Goal: Task Accomplishment & Management: Manage account settings

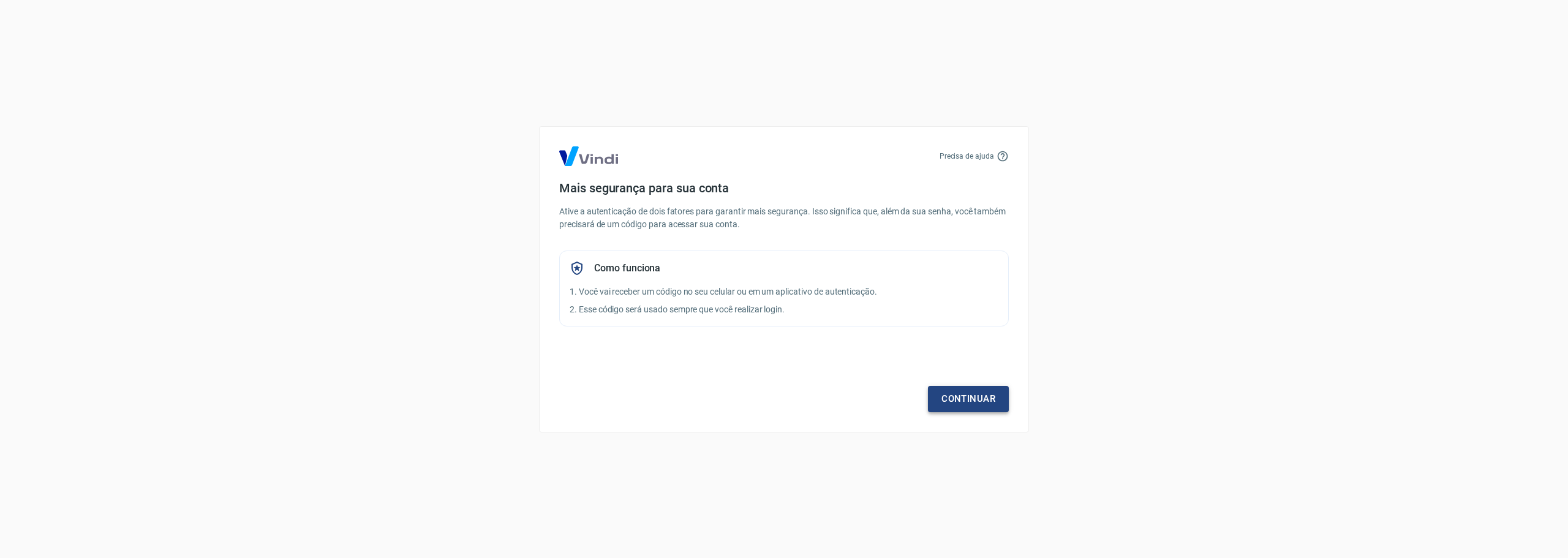
click at [959, 390] on link "Continuar" at bounding box center [968, 399] width 81 height 26
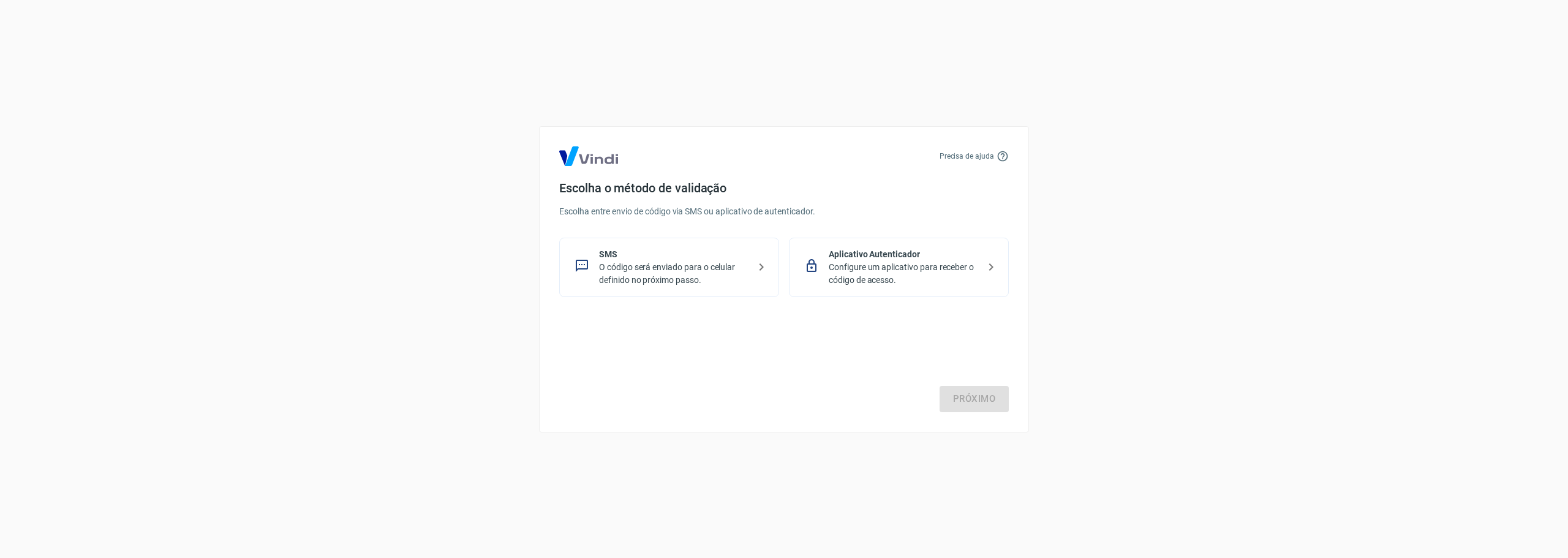
click at [877, 265] on p "Configure um aplicativo para receber o código de acesso." at bounding box center [903, 274] width 150 height 26
click at [965, 396] on link "Próximo" at bounding box center [974, 399] width 69 height 26
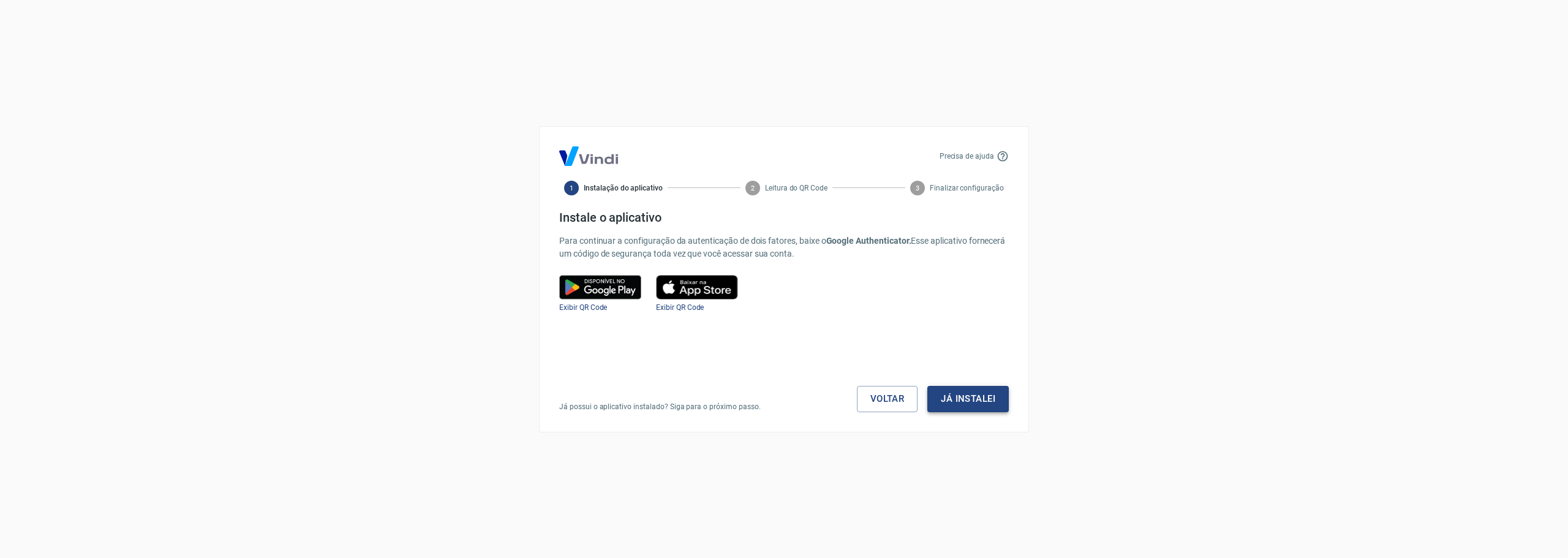
click at [977, 394] on button "Já instalei" at bounding box center [968, 399] width 82 height 26
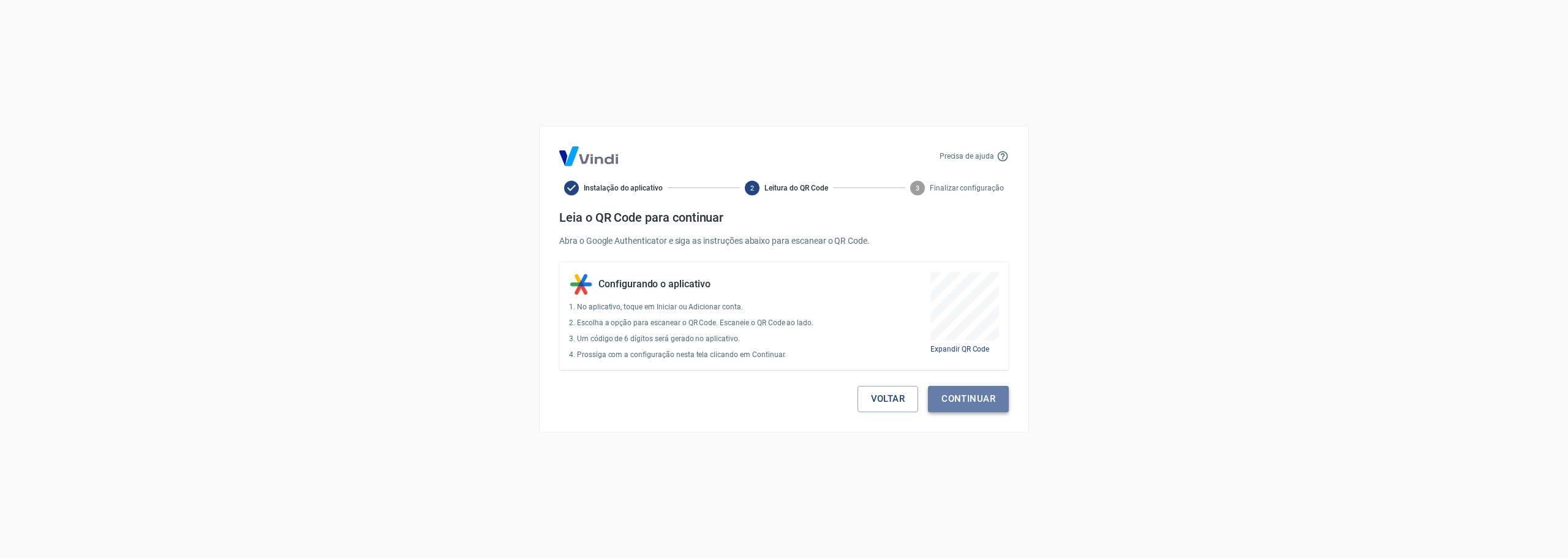
click at [978, 403] on button "Continuar" at bounding box center [968, 399] width 81 height 26
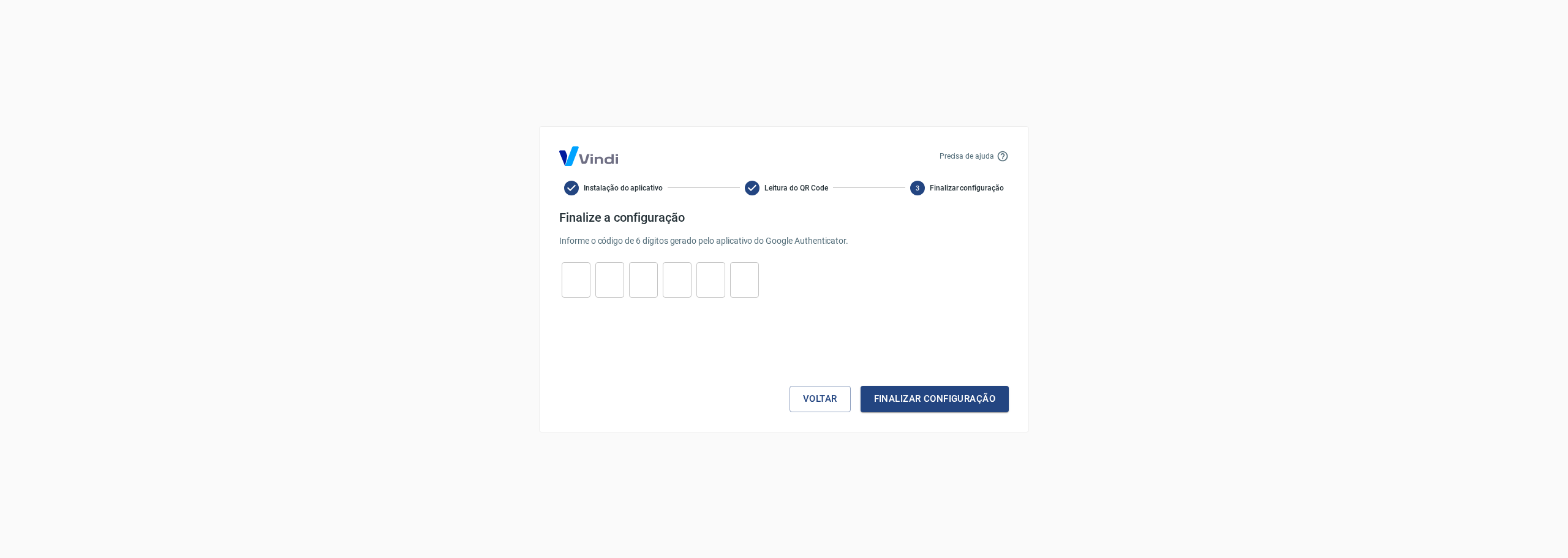
click at [582, 287] on input "tel" at bounding box center [576, 279] width 28 height 27
type input "9"
type input "5"
type input "9"
type input "6"
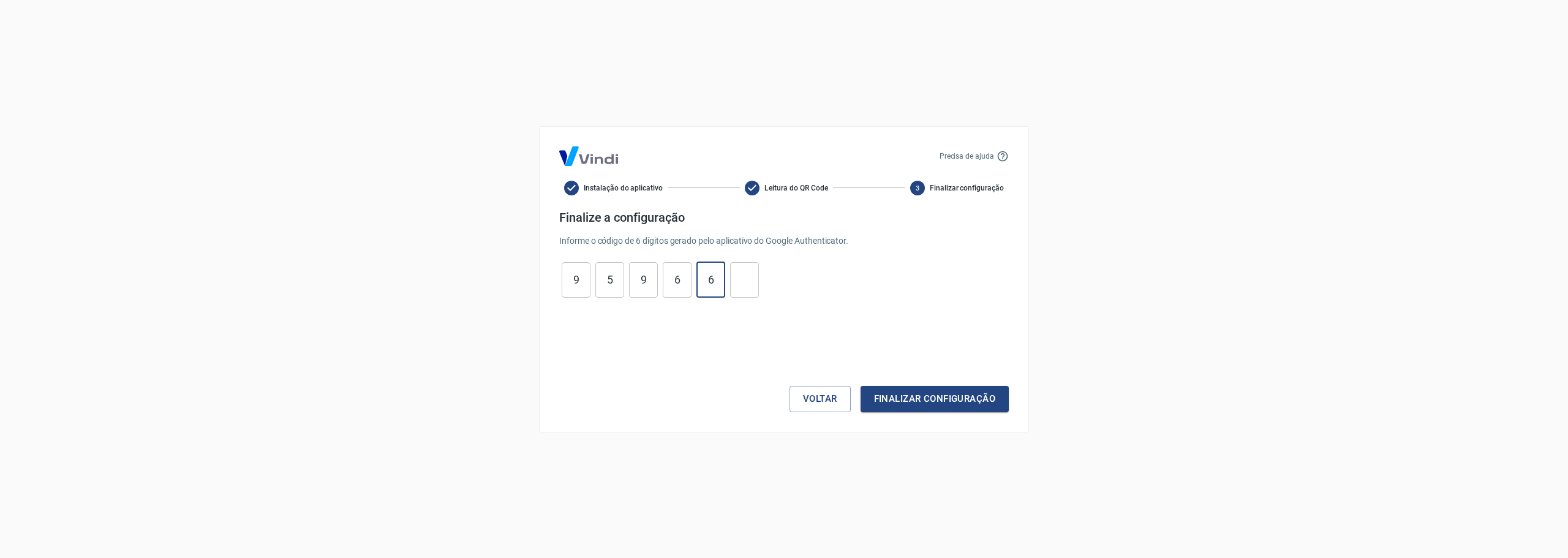
type input "6"
type input "8"
click at [861, 386] on button "Finalizar configuração" at bounding box center [934, 399] width 148 height 26
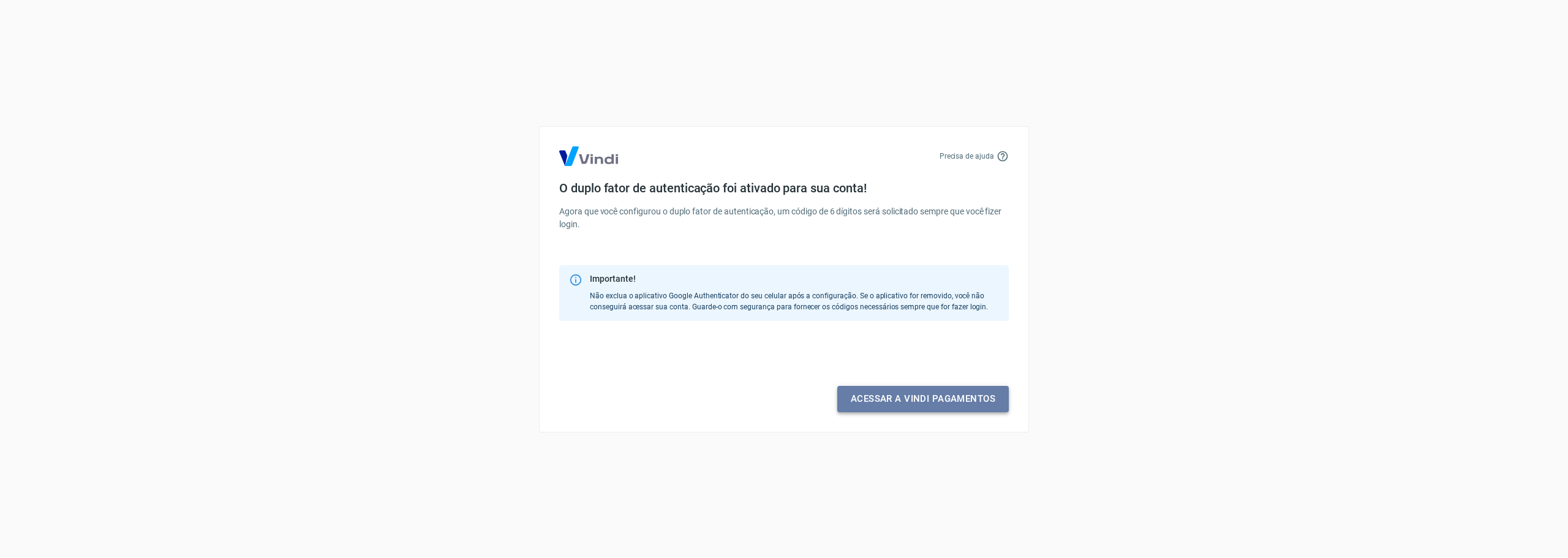
click at [931, 403] on link "Acessar a Vindi pagamentos" at bounding box center [923, 399] width 172 height 26
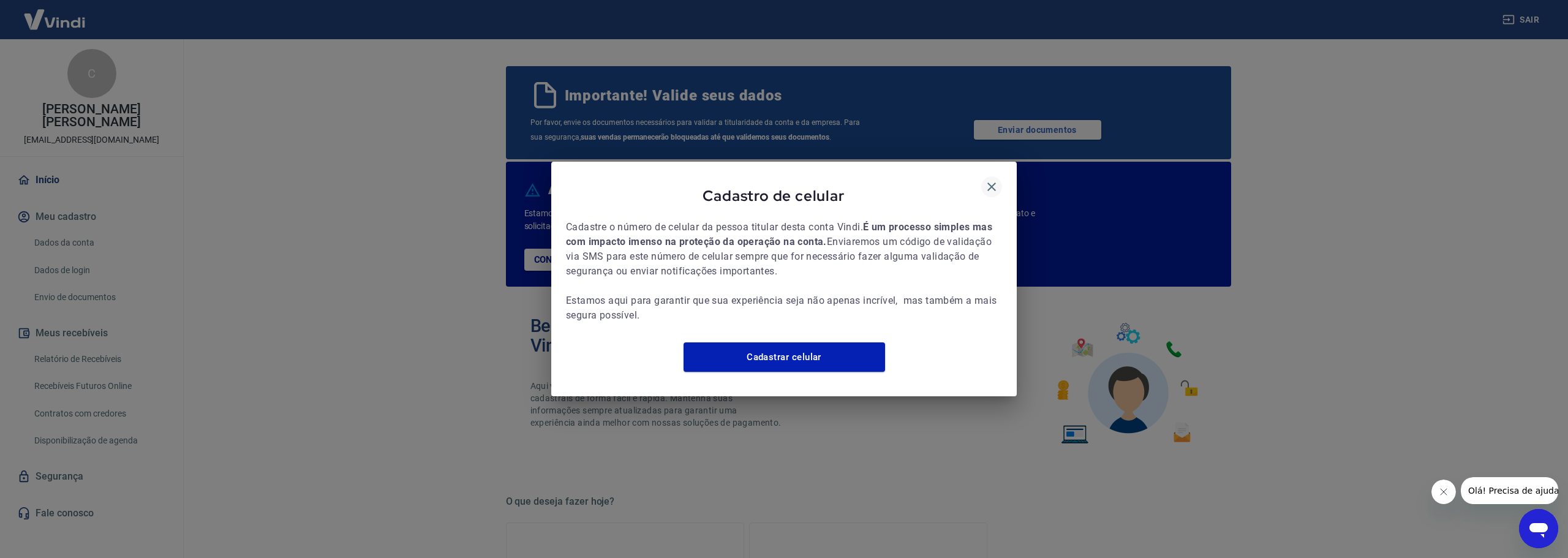
click at [987, 182] on icon "button" at bounding box center [991, 187] width 15 height 15
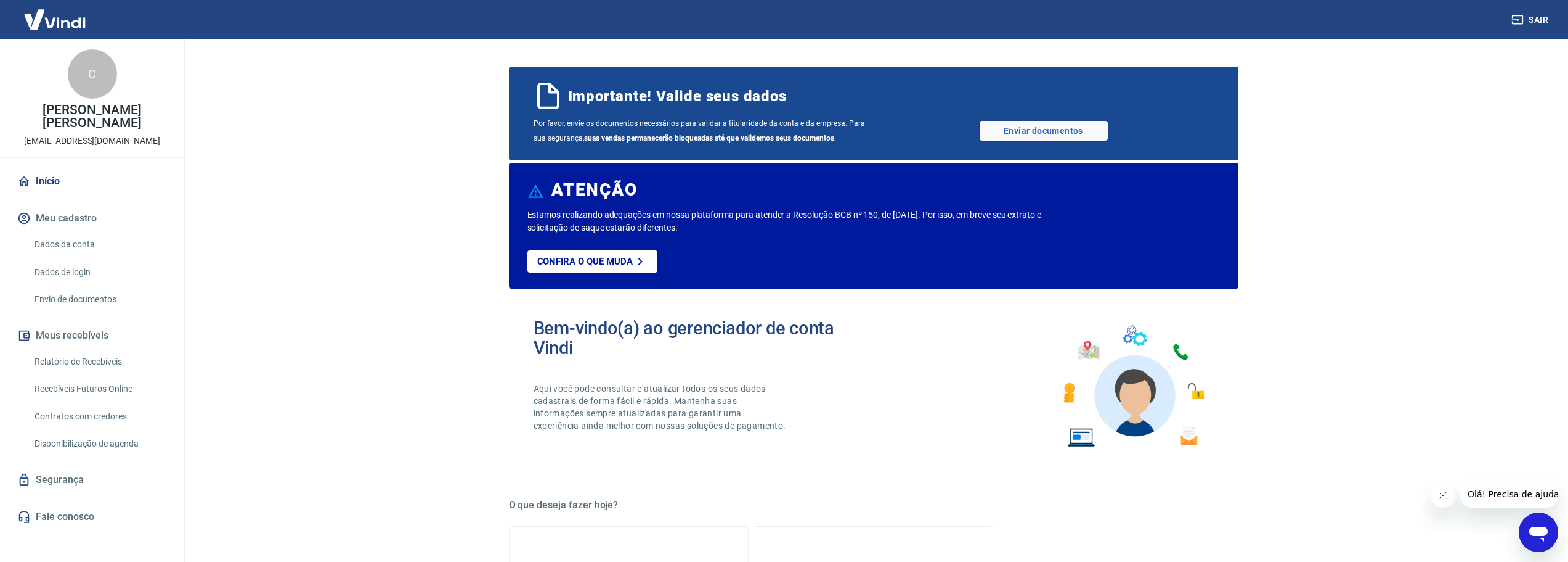
click at [592, 140] on b "suas vendas permanecerão bloqueadas até que validemos seus documentos" at bounding box center [709, 138] width 250 height 9
drag, startPoint x: 592, startPoint y: 140, endPoint x: 754, endPoint y: 139, distance: 162.0
click at [754, 139] on b "suas vendas permanecerão bloqueadas até que validemos seus documentos" at bounding box center [709, 138] width 250 height 9
click at [806, 139] on b "suas vendas permanecerão bloqueadas até que validemos seus documentos" at bounding box center [709, 138] width 250 height 9
click at [987, 132] on link "Enviar documentos" at bounding box center [1044, 131] width 129 height 20
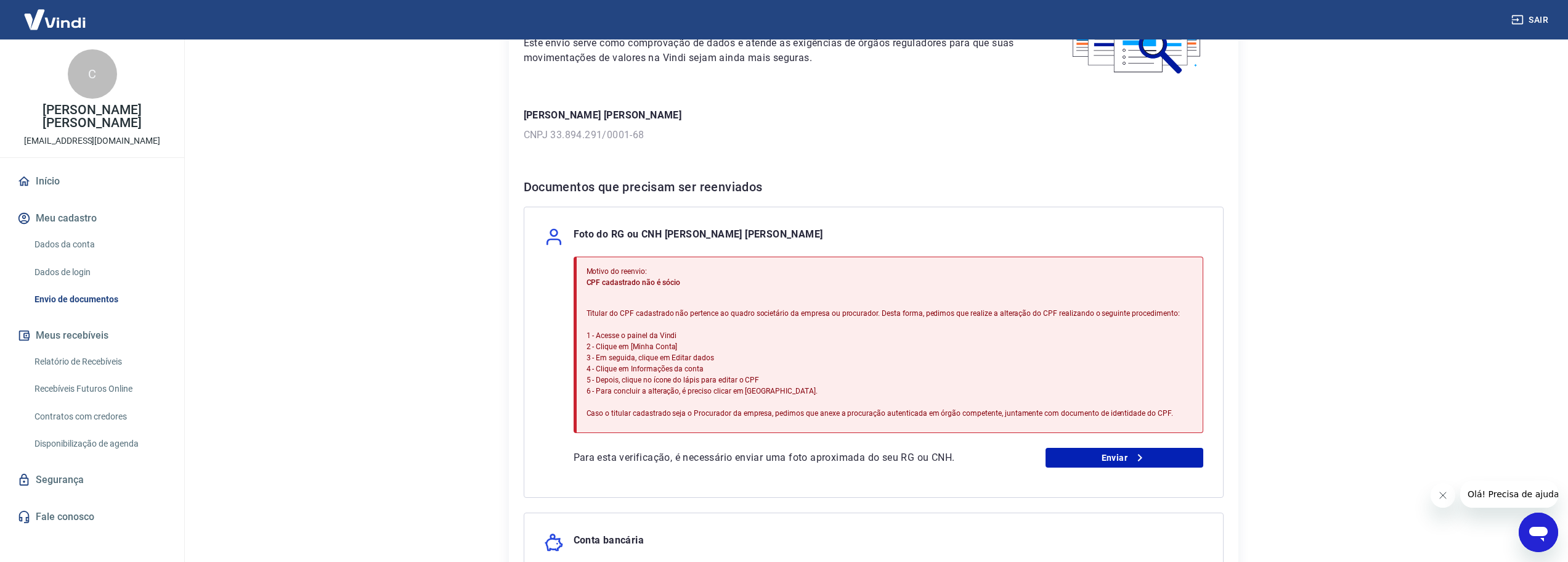
scroll to position [123, 0]
click at [593, 312] on p "Titular do CPF cadastrado não pertence ao quadro societário da empresa ou procu…" at bounding box center [883, 362] width 593 height 111
drag, startPoint x: 593, startPoint y: 312, endPoint x: 915, endPoint y: 312, distance: 322.0
click at [915, 312] on p "Titular do CPF cadastrado não pertence ao quadro societário da empresa ou procu…" at bounding box center [883, 362] width 593 height 111
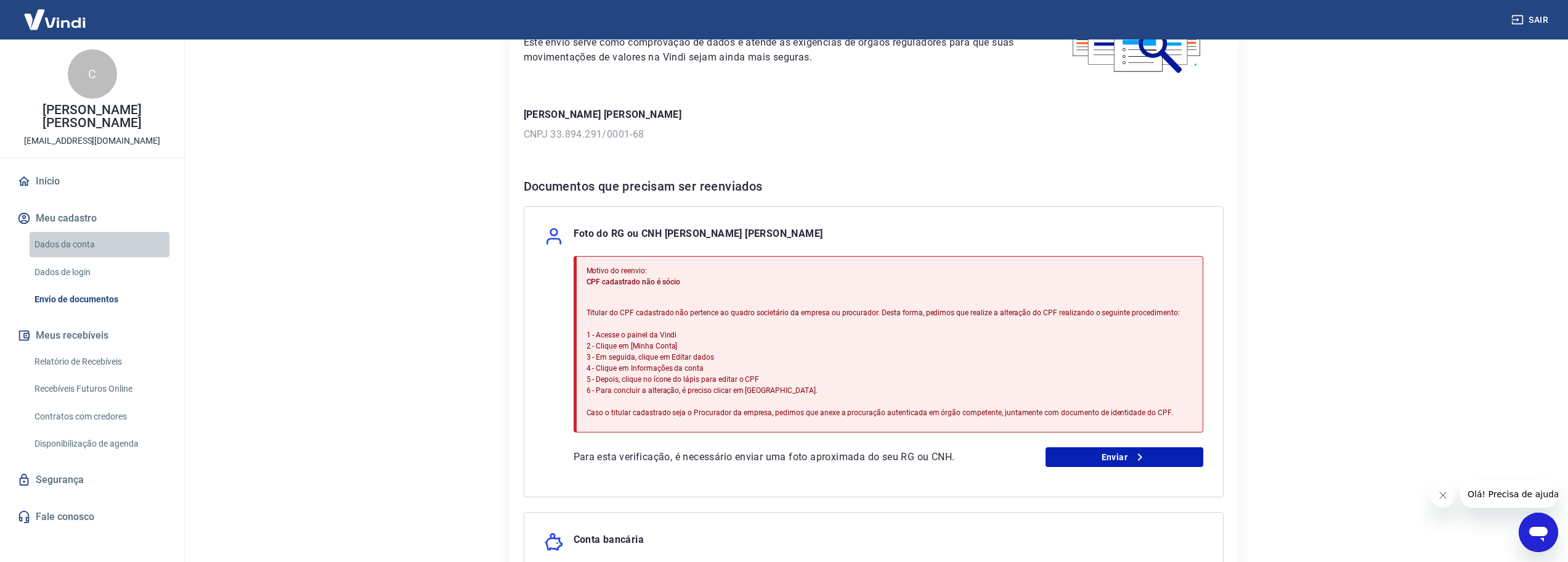
click at [69, 240] on link "Dados da conta" at bounding box center [99, 244] width 139 height 26
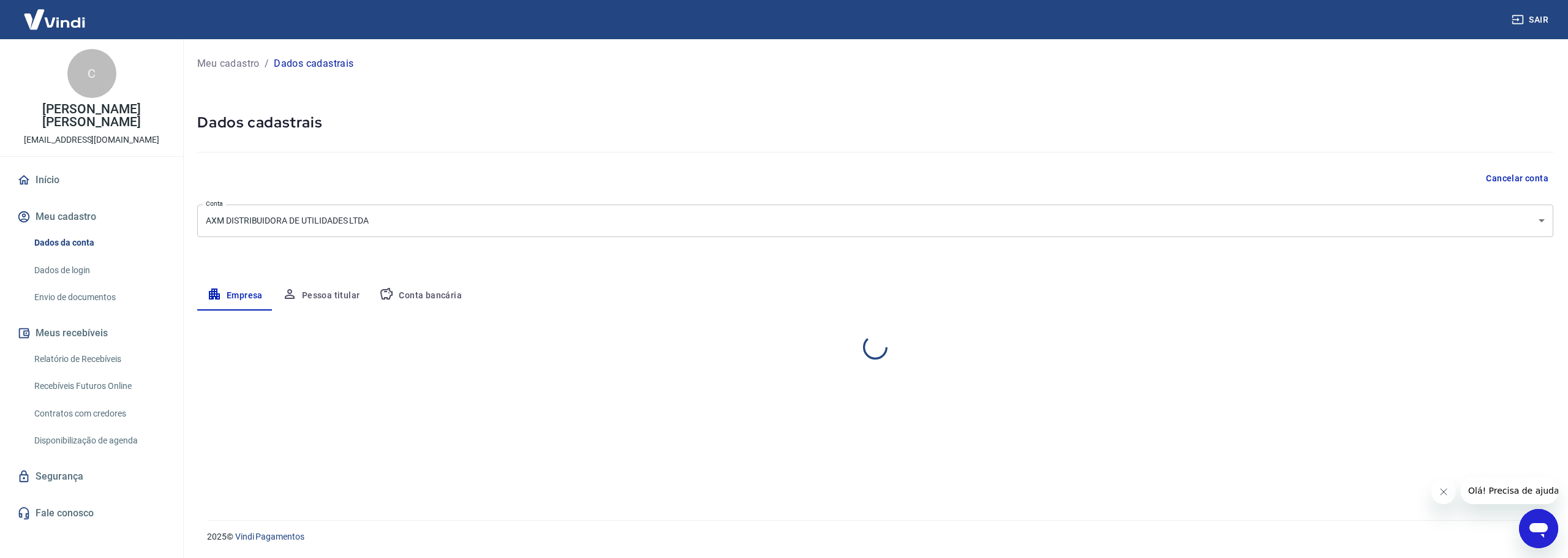
select select "PR"
select select "business"
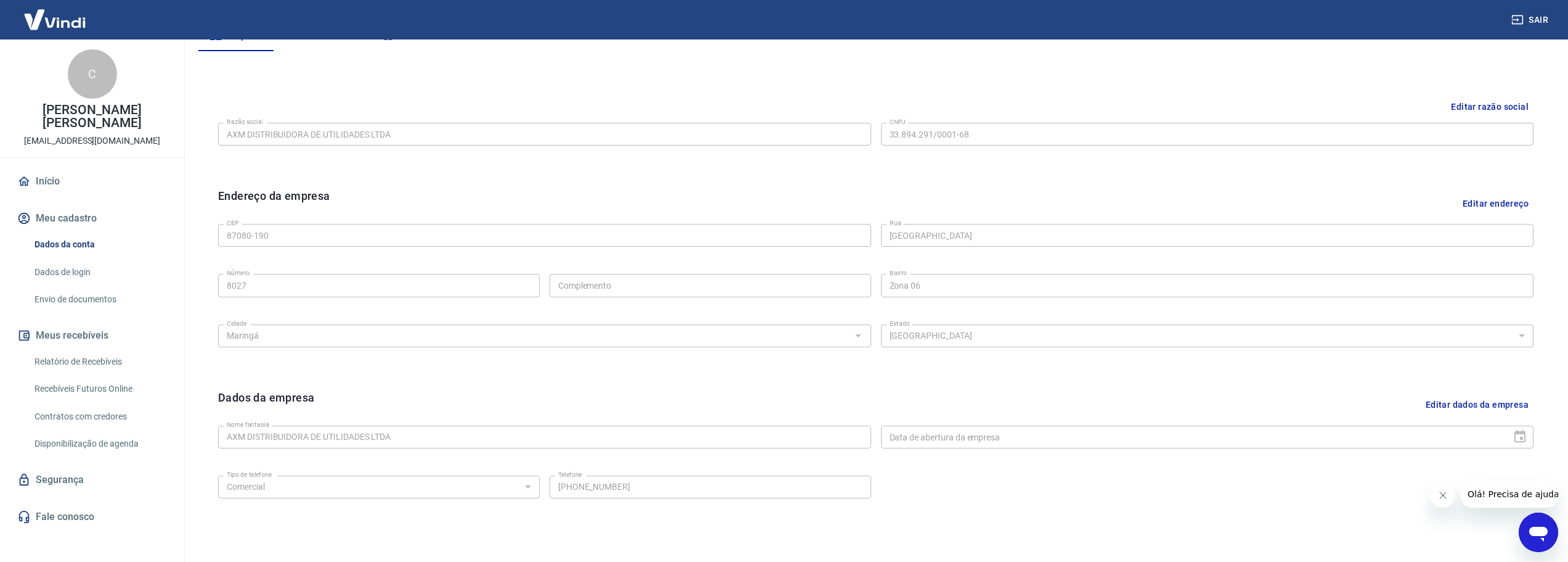
scroll to position [259, 0]
click at [1491, 108] on button "Editar razão social" at bounding box center [1490, 108] width 88 height 23
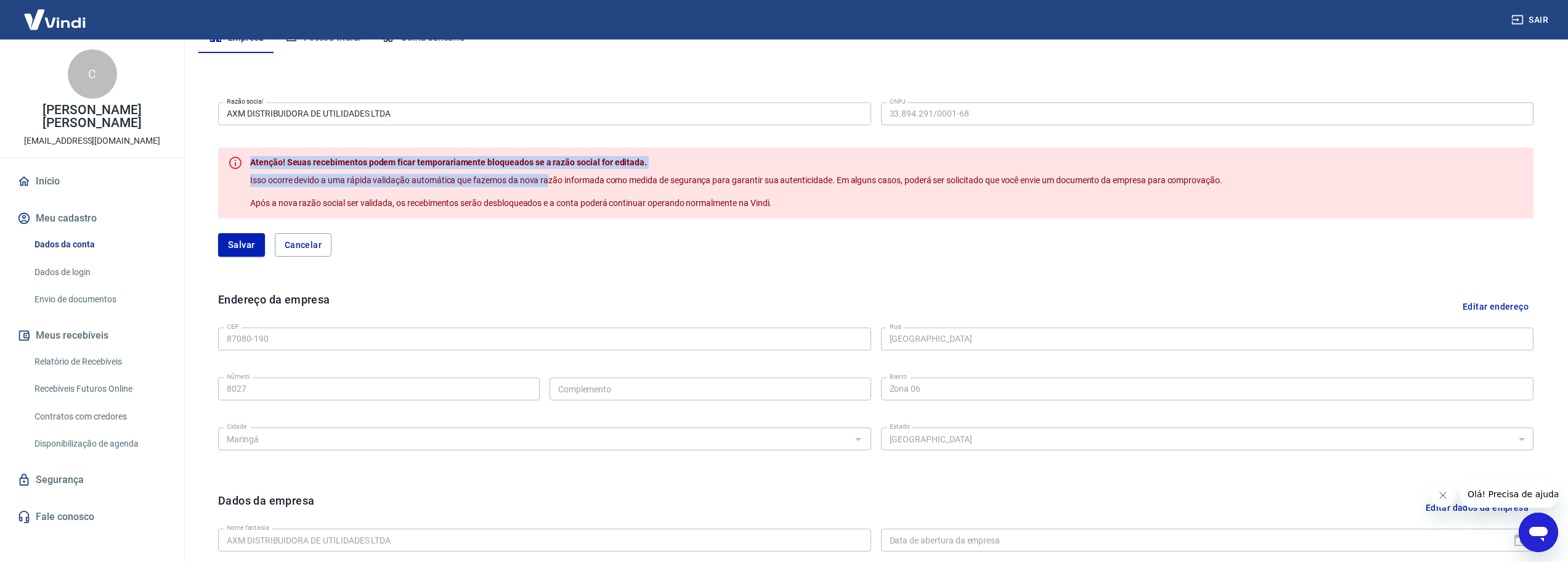
drag, startPoint x: 243, startPoint y: 181, endPoint x: 548, endPoint y: 185, distance: 305.0
click at [548, 185] on div "Atenção! Seuas recebimentos podem ficar temporariamente bloqueados se a razão s…" at bounding box center [876, 183] width 1316 height 71
click at [548, 185] on span "Isso ocorre devido a uma rápida validação automática que fazemos da nova razão …" at bounding box center [737, 180] width 973 height 10
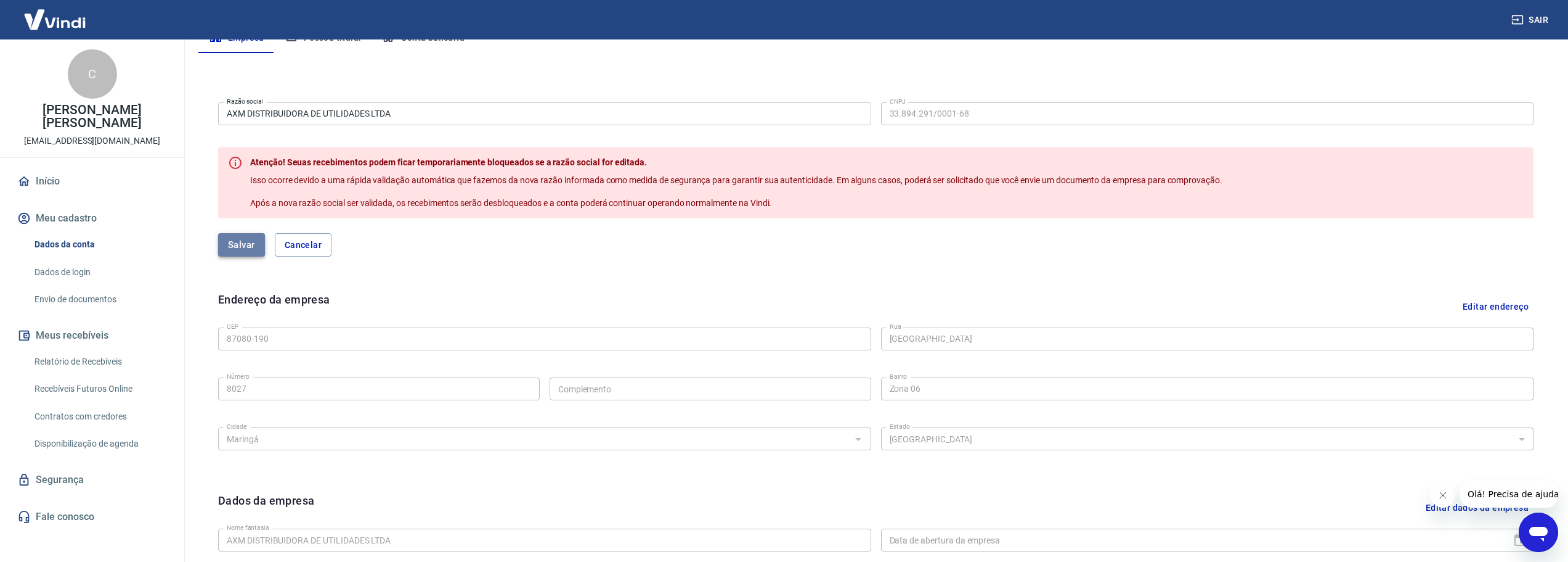
click at [248, 243] on button "Salvar" at bounding box center [241, 245] width 46 height 24
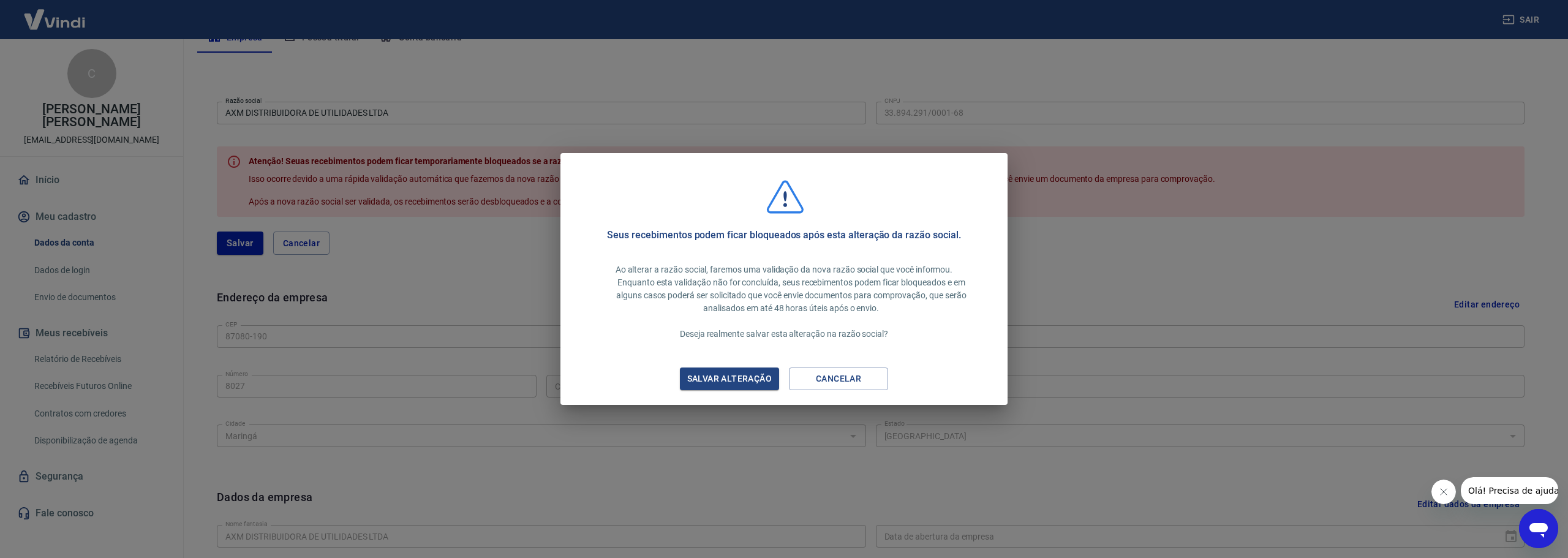
click at [831, 372] on button "Cancelar" at bounding box center [838, 378] width 99 height 23
